Goal: Task Accomplishment & Management: Manage account settings

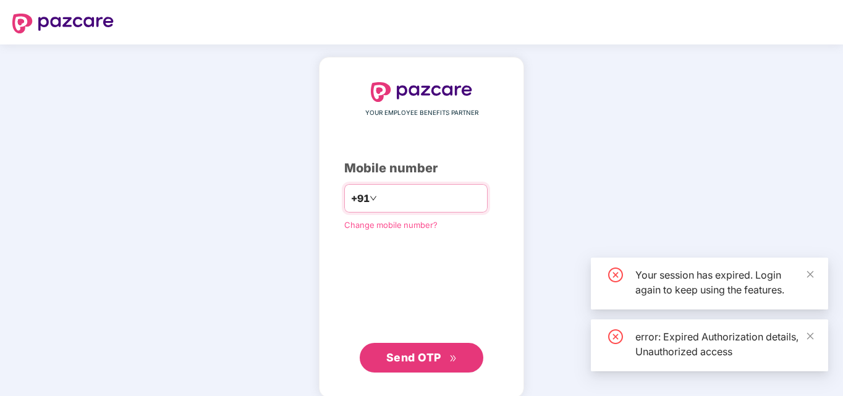
click at [391, 203] on input "number" at bounding box center [430, 199] width 101 height 20
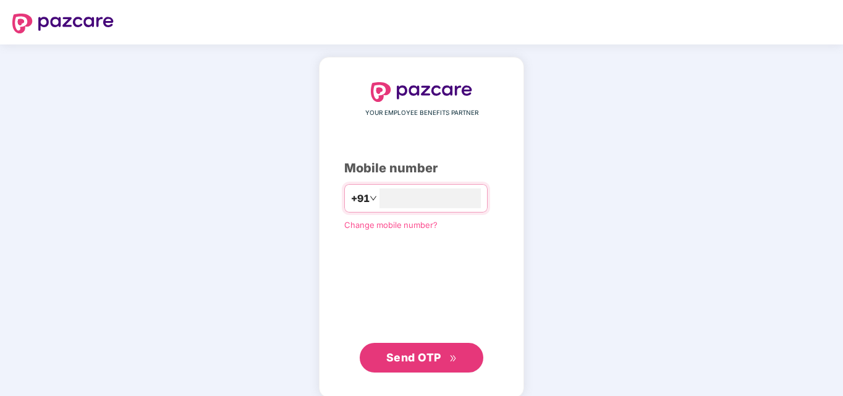
type input "**********"
click at [389, 364] on span "Send OTP" at bounding box center [421, 356] width 71 height 17
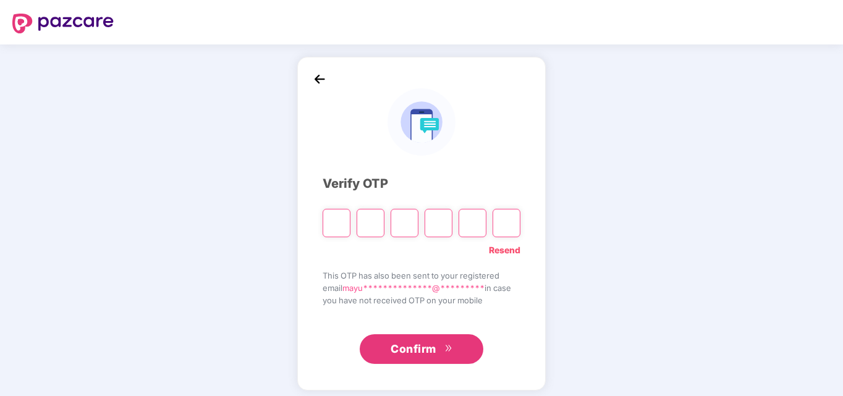
type input "*"
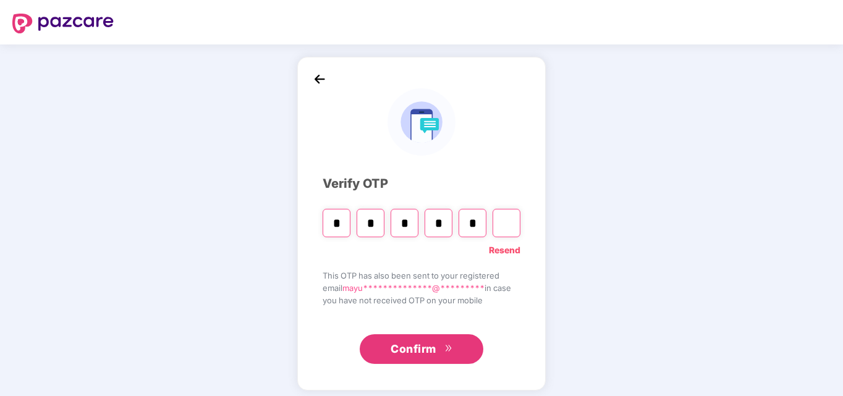
type input "*"
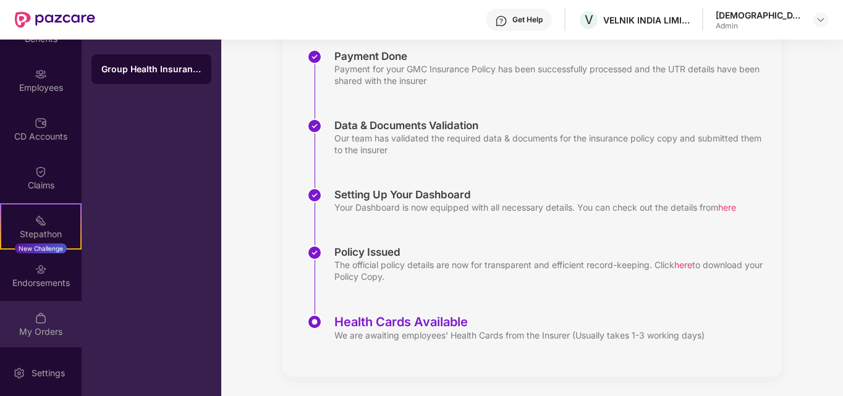
scroll to position [192, 0]
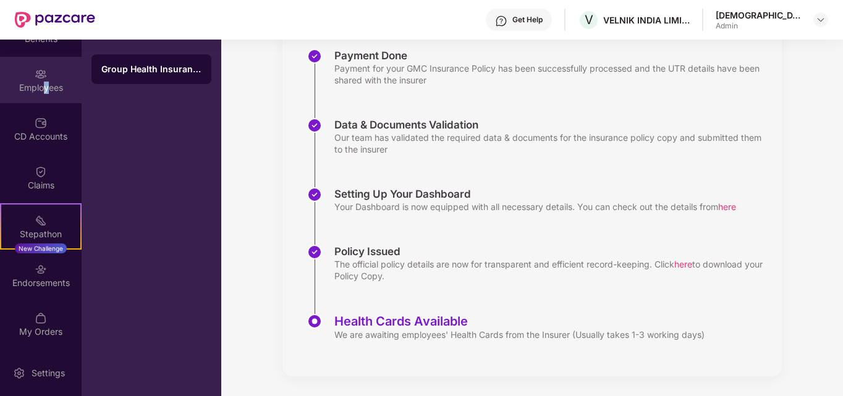
click at [45, 90] on div "Employees" at bounding box center [41, 88] width 82 height 12
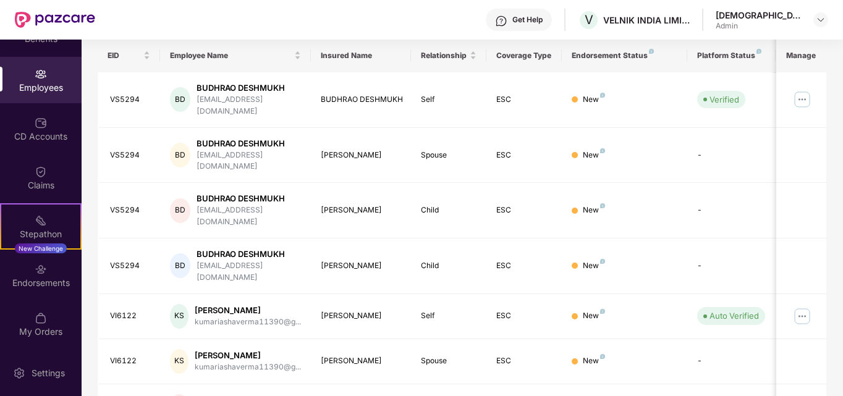
click at [32, 78] on div "Employees" at bounding box center [41, 80] width 82 height 46
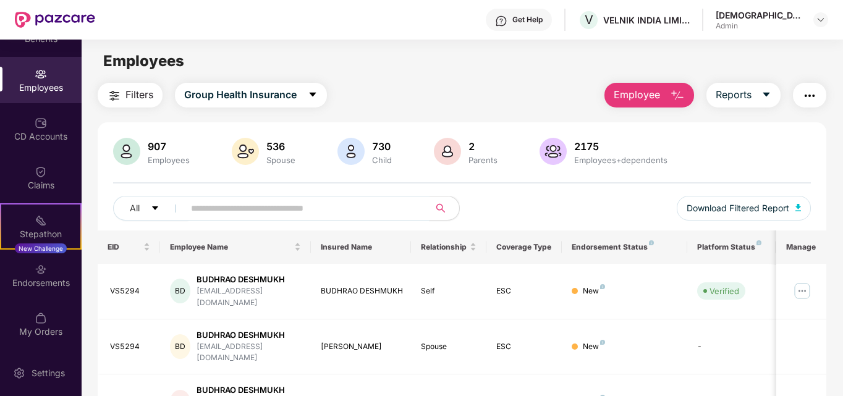
click at [220, 197] on span at bounding box center [303, 208] width 254 height 25
type input "*"
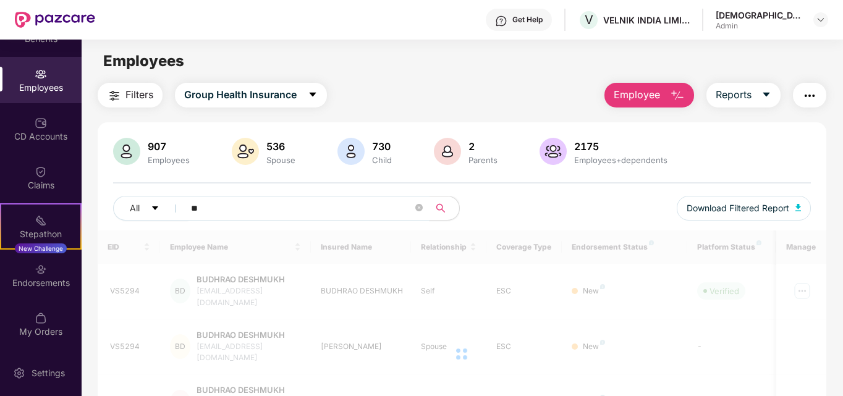
type input "*"
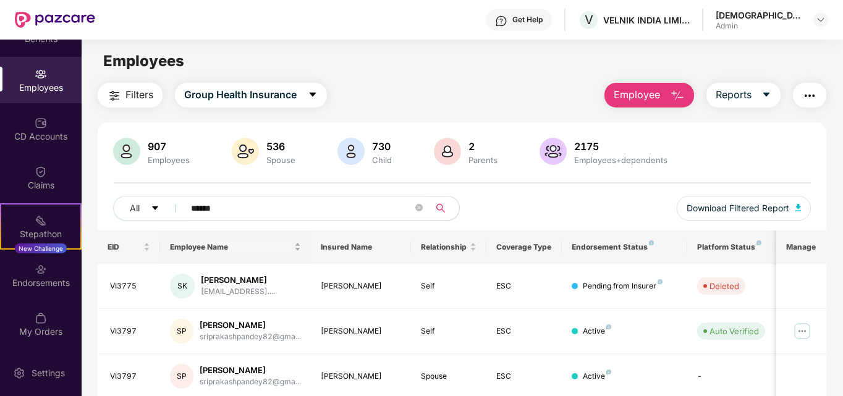
type input "******"
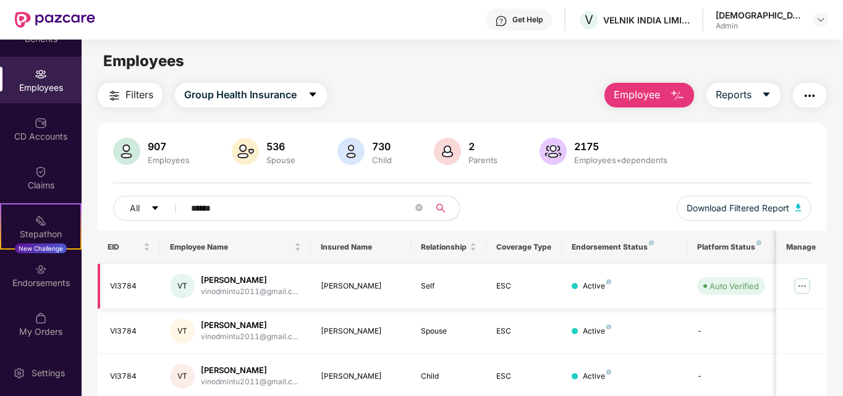
click at [801, 285] on img at bounding box center [803, 286] width 20 height 20
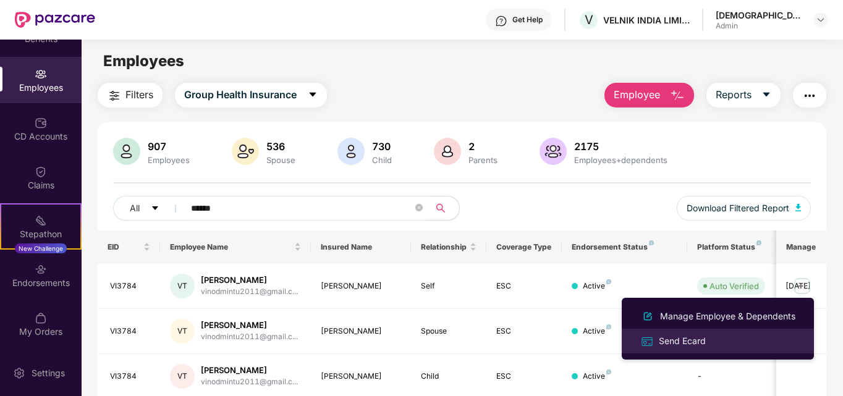
click at [680, 350] on li "Send Ecard" at bounding box center [718, 341] width 192 height 25
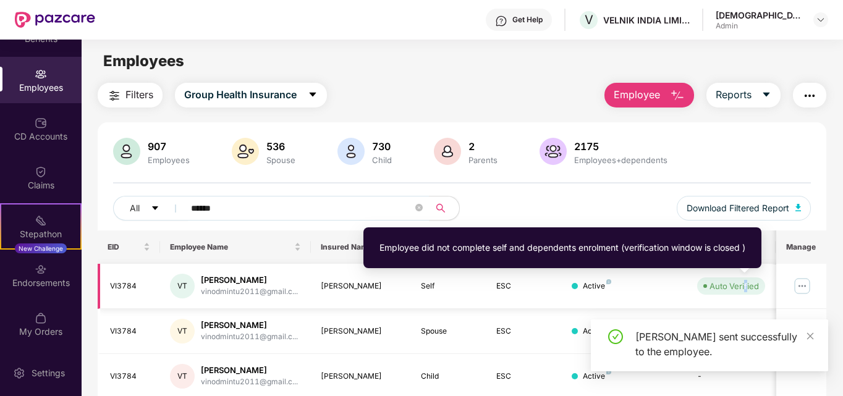
click at [745, 284] on div "Auto Verified" at bounding box center [734, 286] width 49 height 12
click at [803, 285] on img at bounding box center [803, 286] width 20 height 20
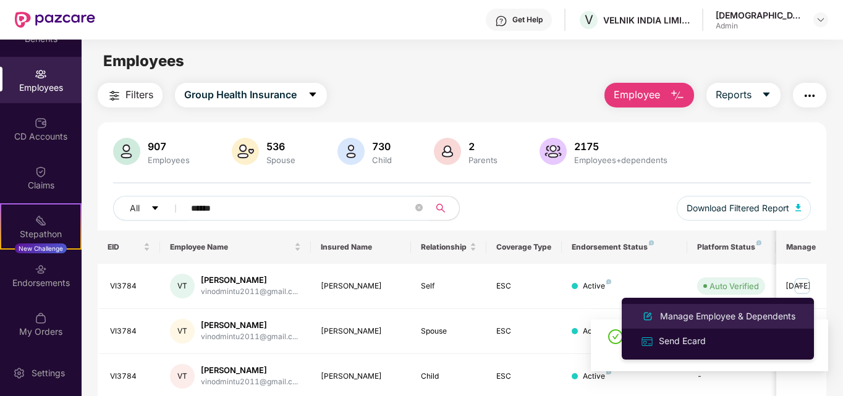
click at [676, 318] on div "Manage Employee & Dependents" at bounding box center [728, 317] width 140 height 14
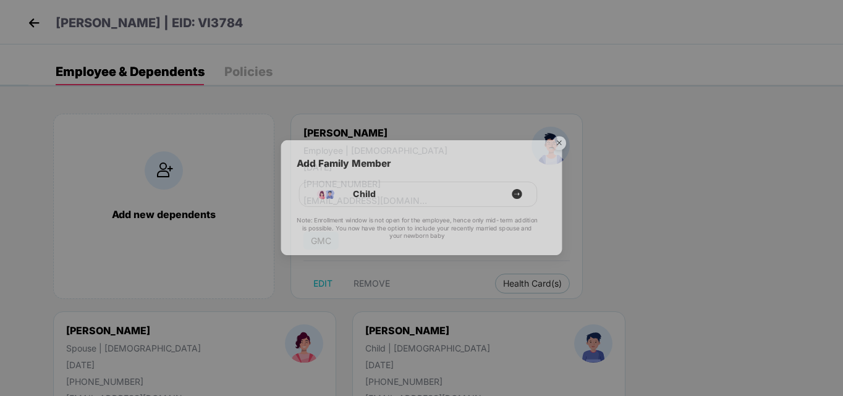
click at [476, 284] on div "Add Family Member Child Note: Enrollment window is not open for the employee, h…" at bounding box center [421, 198] width 843 height 396
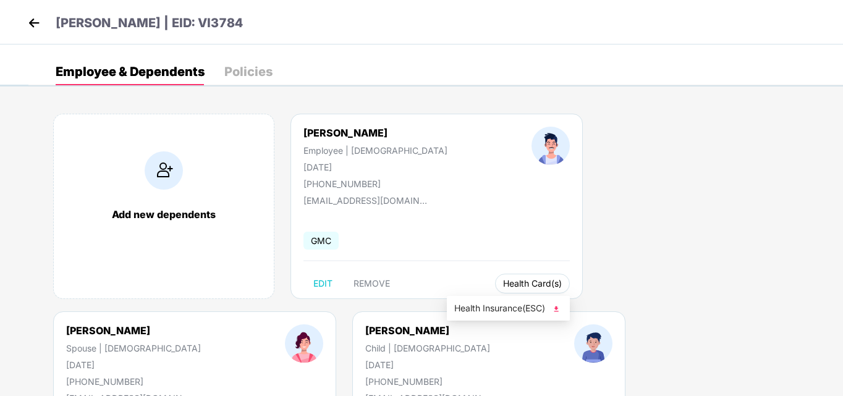
click at [503, 284] on span "Health Card(s)" at bounding box center [532, 284] width 59 height 6
click at [555, 309] on img at bounding box center [556, 309] width 12 height 12
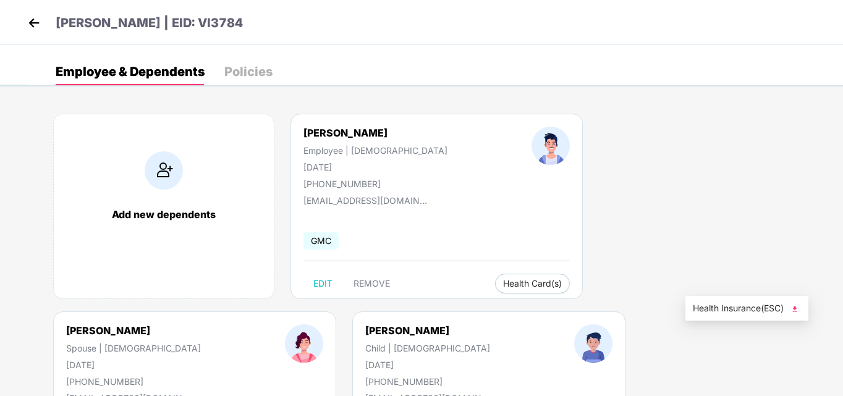
click at [720, 306] on span "Health Insurance(ESC)" at bounding box center [747, 309] width 108 height 14
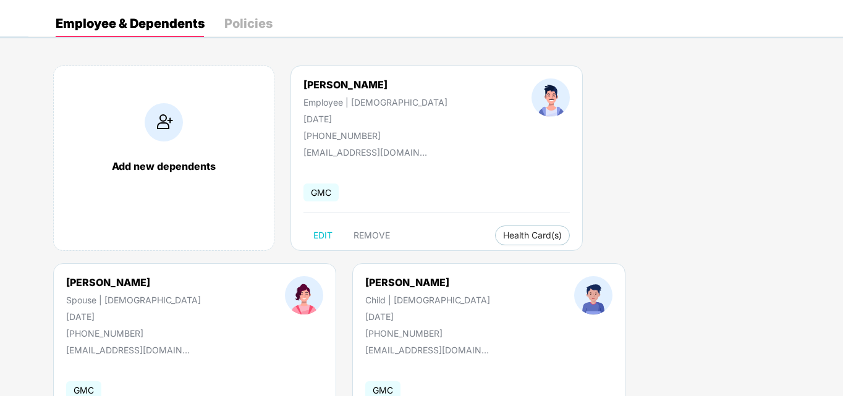
scroll to position [124, 0]
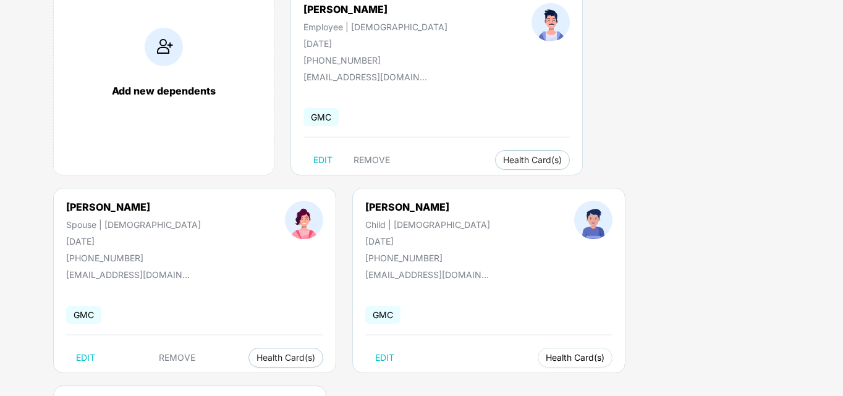
click at [546, 355] on span "Health Card(s)" at bounding box center [575, 358] width 59 height 6
drag, startPoint x: 272, startPoint y: 383, endPoint x: 278, endPoint y: 385, distance: 6.3
click at [272, 383] on span "Health Insurance(ESC)" at bounding box center [268, 383] width 108 height 14
click at [468, 382] on span "Health Insurance(ESC)" at bounding box center [505, 383] width 108 height 14
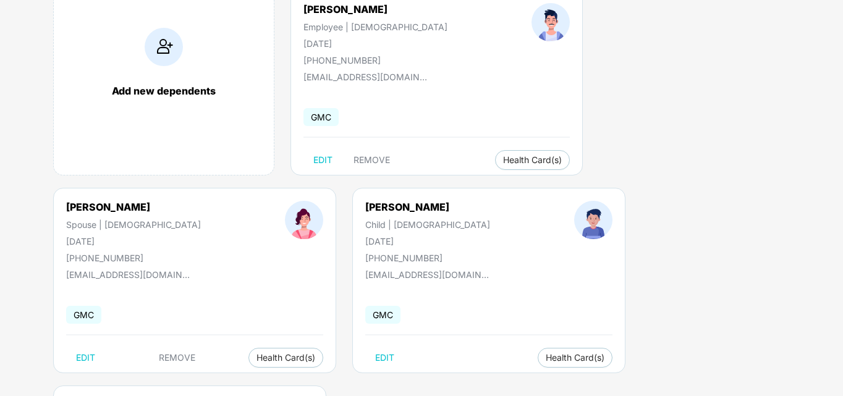
drag, startPoint x: 476, startPoint y: 369, endPoint x: 472, endPoint y: 361, distance: 9.4
click at [497, 384] on span "Health Insurance(ESC)" at bounding box center [505, 383] width 108 height 14
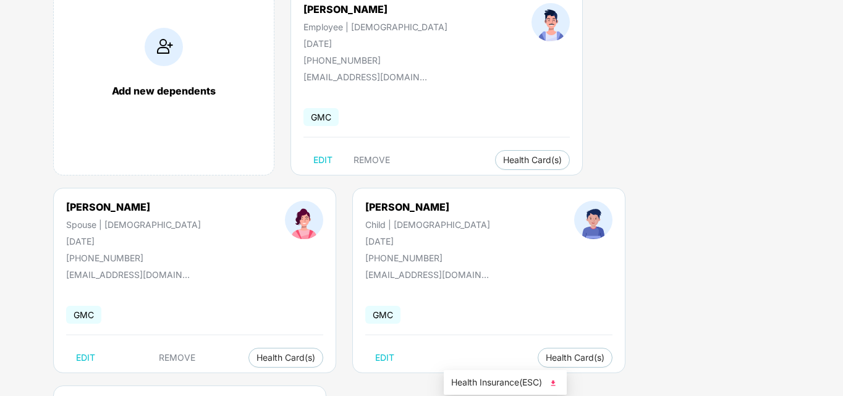
click at [474, 376] on span "Health Insurance(ESC)" at bounding box center [505, 383] width 108 height 14
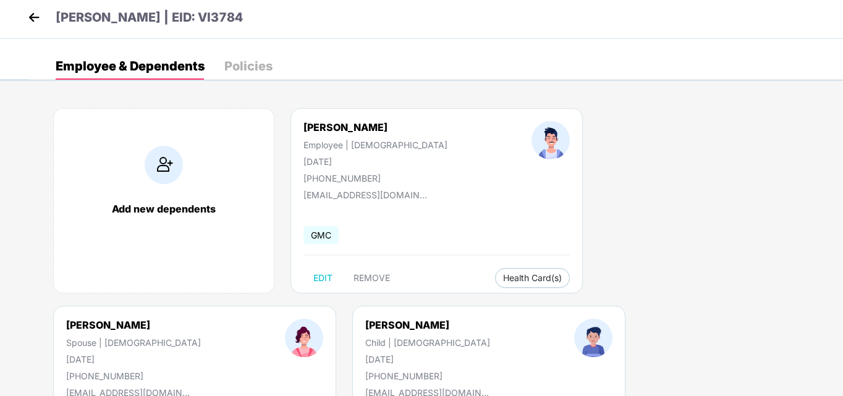
scroll to position [0, 0]
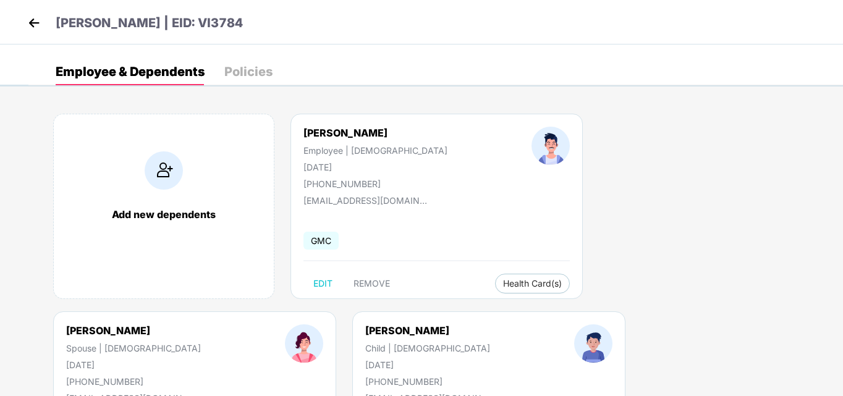
click at [231, 70] on div "Policies" at bounding box center [248, 72] width 48 height 12
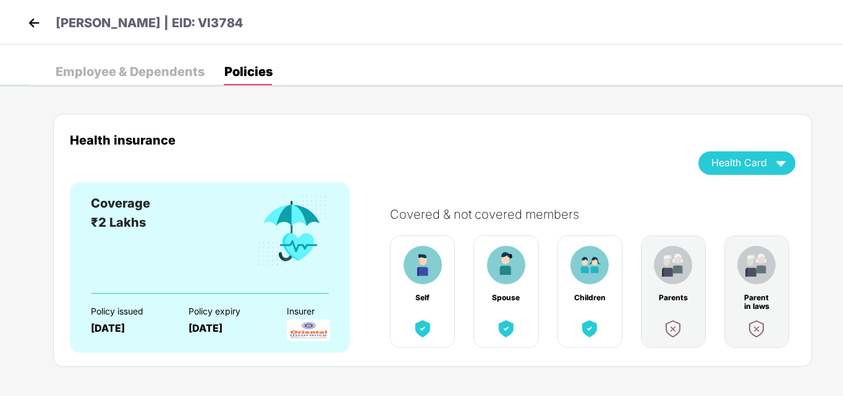
click at [31, 22] on img at bounding box center [34, 23] width 19 height 19
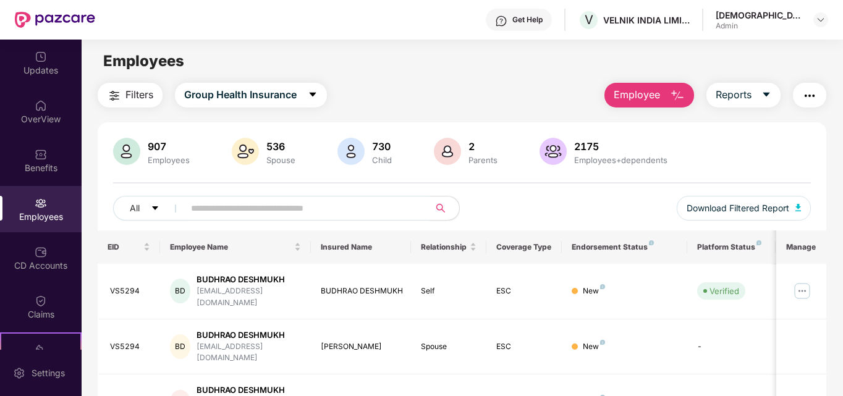
click at [220, 204] on input "text" at bounding box center [302, 208] width 222 height 19
click at [226, 215] on input "text" at bounding box center [302, 208] width 222 height 19
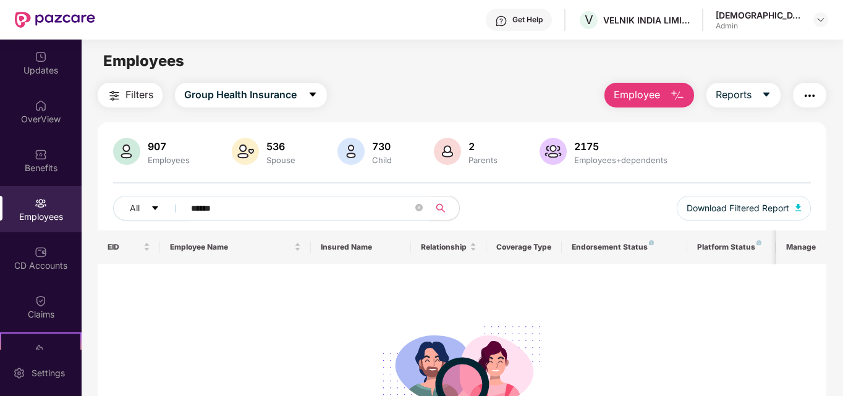
drag, startPoint x: 249, startPoint y: 208, endPoint x: 70, endPoint y: 208, distance: 178.7
click at [67, 208] on div "Updates OverView Benefits Employees CD Accounts Claims Stepathon New Challenge …" at bounding box center [421, 218] width 843 height 357
click at [254, 202] on input "******" at bounding box center [302, 208] width 222 height 19
click at [254, 206] on input "******" at bounding box center [302, 208] width 222 height 19
click at [254, 207] on input "******" at bounding box center [302, 208] width 222 height 19
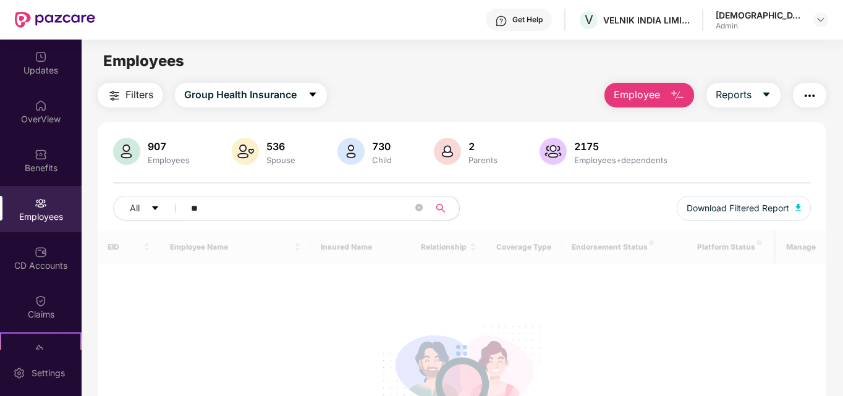
type input "*"
type input "**********"
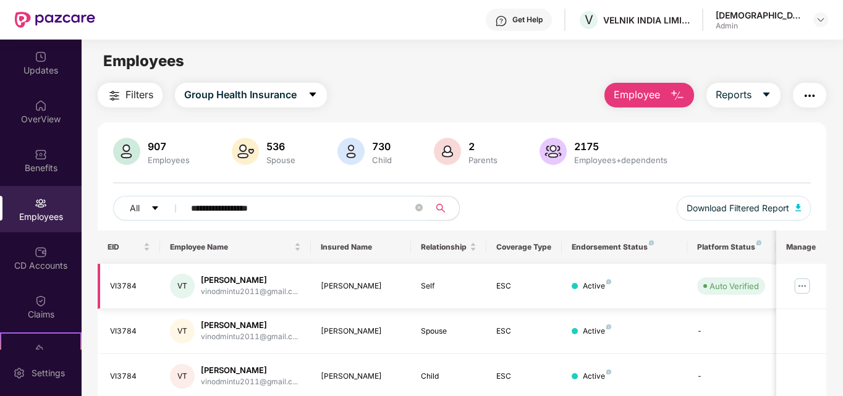
click at [798, 284] on img at bounding box center [803, 286] width 20 height 20
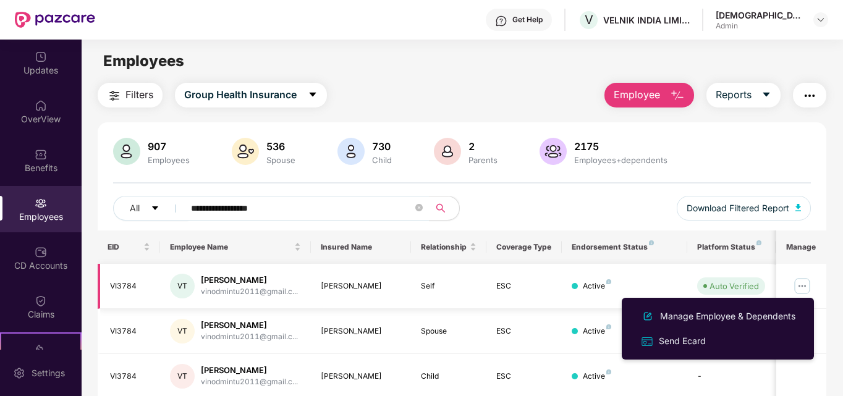
click at [211, 290] on div "vinodmintu2011@gmail.c..." at bounding box center [249, 292] width 97 height 12
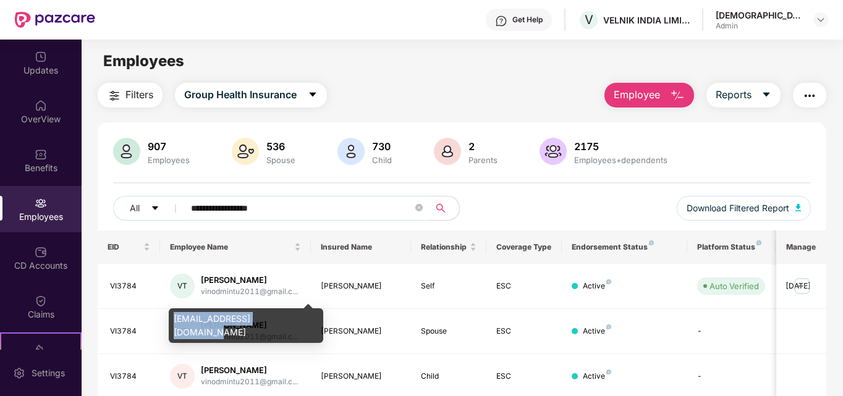
drag, startPoint x: 171, startPoint y: 320, endPoint x: 289, endPoint y: 324, distance: 117.6
click at [289, 324] on div "[EMAIL_ADDRESS][DOMAIN_NAME]" at bounding box center [246, 326] width 155 height 35
copy div "[EMAIL_ADDRESS][DOMAIN_NAME]"
